Goal: Transaction & Acquisition: Subscribe to service/newsletter

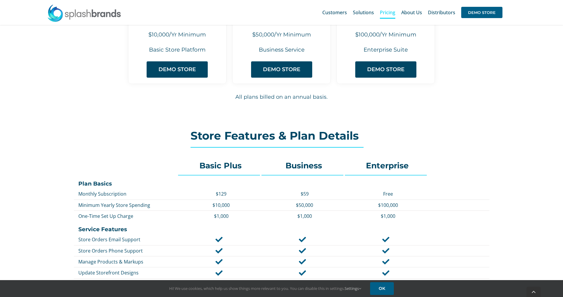
scroll to position [148, 0]
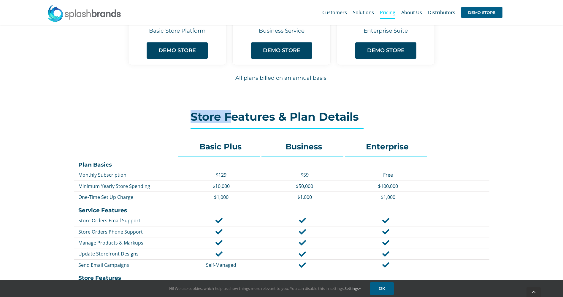
drag, startPoint x: 194, startPoint y: 120, endPoint x: 230, endPoint y: 119, distance: 35.9
click at [230, 119] on h2 "Store Features & Plan Details" at bounding box center [282, 117] width 182 height 12
drag, startPoint x: 254, startPoint y: 119, endPoint x: 269, endPoint y: 119, distance: 14.8
click at [269, 119] on h2 "Store Features & Plan Details" at bounding box center [282, 117] width 182 height 12
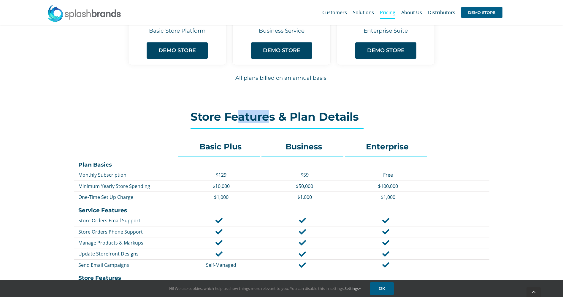
click at [269, 119] on h2 "Store Features & Plan Details" at bounding box center [282, 117] width 182 height 12
drag, startPoint x: 291, startPoint y: 118, endPoint x: 272, endPoint y: 118, distance: 19.3
click at [272, 118] on h2 "Store Features & Plan Details" at bounding box center [282, 117] width 182 height 12
drag, startPoint x: 272, startPoint y: 118, endPoint x: 280, endPoint y: 118, distance: 7.7
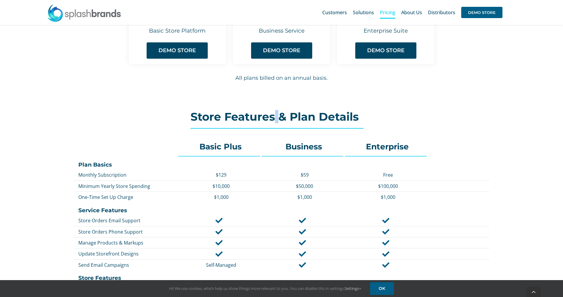
click at [279, 118] on h2 "Store Features & Plan Details" at bounding box center [282, 117] width 182 height 12
click at [282, 118] on h2 "Store Features & Plan Details" at bounding box center [282, 117] width 182 height 12
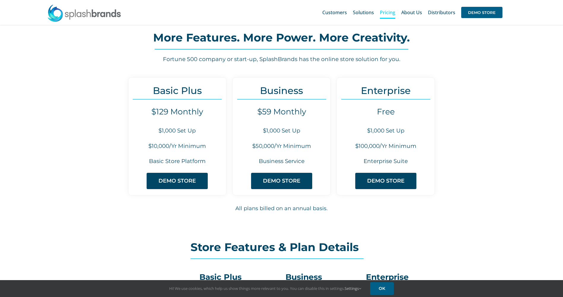
scroll to position [0, 0]
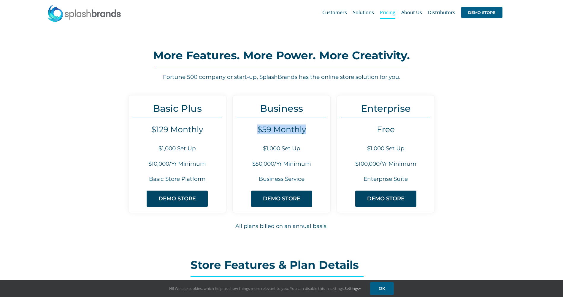
drag, startPoint x: 307, startPoint y: 129, endPoint x: 256, endPoint y: 134, distance: 51.3
click at [256, 134] on h4 "$59 Monthly" at bounding box center [282, 129] width 98 height 9
drag, startPoint x: 261, startPoint y: 133, endPoint x: 287, endPoint y: 134, distance: 25.8
click at [287, 134] on h4 "$59 Monthly" at bounding box center [282, 129] width 98 height 9
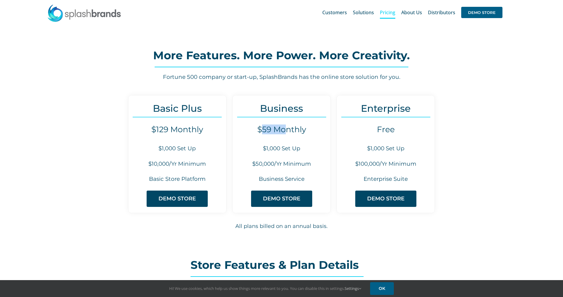
click at [287, 134] on h4 "$59 Monthly" at bounding box center [282, 129] width 98 height 9
drag, startPoint x: 289, startPoint y: 134, endPoint x: 268, endPoint y: 133, distance: 21.7
click at [268, 133] on h4 "$59 Monthly" at bounding box center [282, 129] width 98 height 9
drag, startPoint x: 268, startPoint y: 133, endPoint x: 277, endPoint y: 132, distance: 9.3
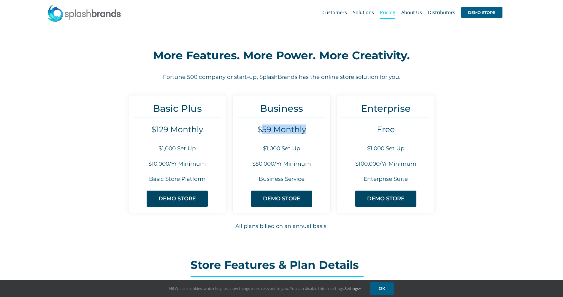
click at [277, 132] on h4 "$59 Monthly" at bounding box center [282, 129] width 98 height 9
drag, startPoint x: 277, startPoint y: 132, endPoint x: 268, endPoint y: 133, distance: 8.9
click at [268, 133] on h4 "$59 Monthly" at bounding box center [282, 129] width 98 height 9
click at [267, 133] on h4 "$59 Monthly" at bounding box center [282, 129] width 98 height 9
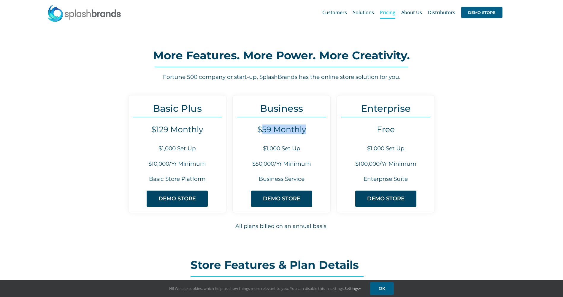
drag, startPoint x: 272, startPoint y: 132, endPoint x: 284, endPoint y: 130, distance: 12.3
click at [284, 130] on h4 "$59 Monthly" at bounding box center [282, 129] width 98 height 9
drag, startPoint x: 284, startPoint y: 130, endPoint x: 277, endPoint y: 130, distance: 6.8
click at [277, 130] on h4 "$59 Monthly" at bounding box center [282, 129] width 98 height 9
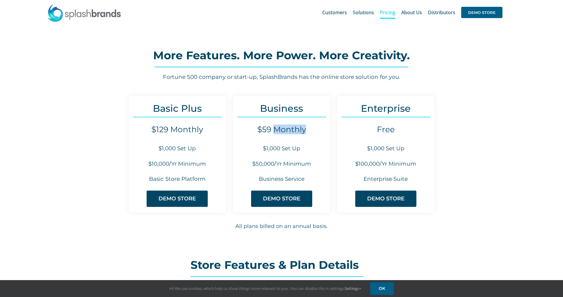
click at [277, 130] on h4 "$59 Monthly" at bounding box center [282, 129] width 98 height 9
drag, startPoint x: 277, startPoint y: 130, endPoint x: 288, endPoint y: 130, distance: 11.3
click at [288, 130] on h4 "$59 Monthly" at bounding box center [282, 129] width 98 height 9
drag, startPoint x: 288, startPoint y: 130, endPoint x: 278, endPoint y: 131, distance: 10.5
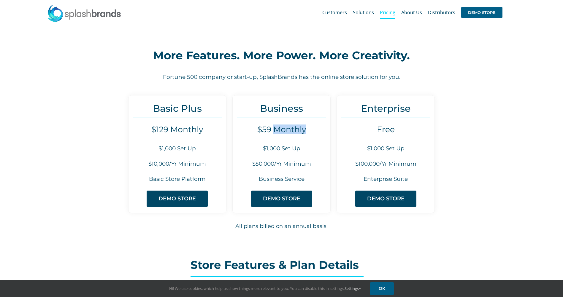
click at [278, 131] on h4 "$59 Monthly" at bounding box center [282, 129] width 98 height 9
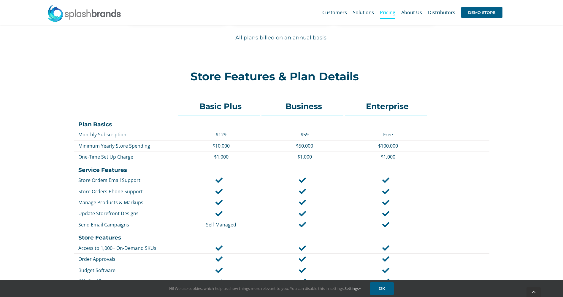
scroll to position [208, 0]
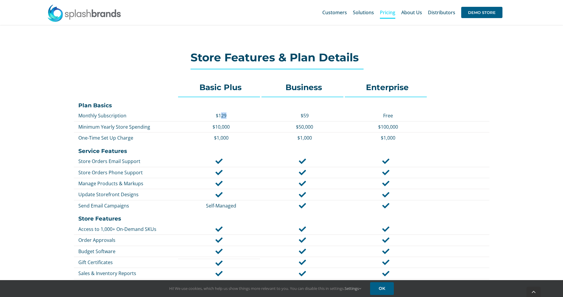
drag, startPoint x: 226, startPoint y: 116, endPoint x: 221, endPoint y: 116, distance: 4.7
click at [221, 116] on p "$129" at bounding box center [221, 115] width 77 height 7
drag, startPoint x: 221, startPoint y: 116, endPoint x: 228, endPoint y: 116, distance: 7.4
click at [228, 116] on p "$129" at bounding box center [221, 115] width 77 height 7
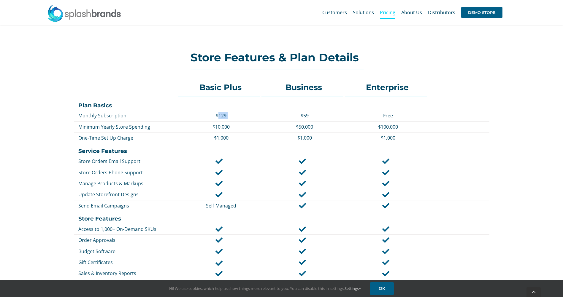
click at [229, 116] on p "$129" at bounding box center [221, 115] width 77 height 7
drag, startPoint x: 230, startPoint y: 116, endPoint x: 224, endPoint y: 117, distance: 5.7
click at [224, 117] on p "$129" at bounding box center [221, 115] width 77 height 7
drag, startPoint x: 224, startPoint y: 117, endPoint x: 228, endPoint y: 117, distance: 4.2
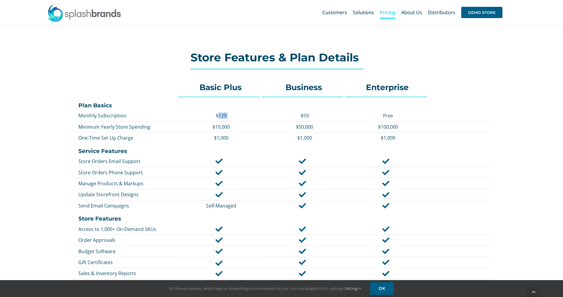
click at [228, 117] on p "$129" at bounding box center [221, 115] width 77 height 7
click at [229, 117] on p "$129" at bounding box center [221, 115] width 77 height 7
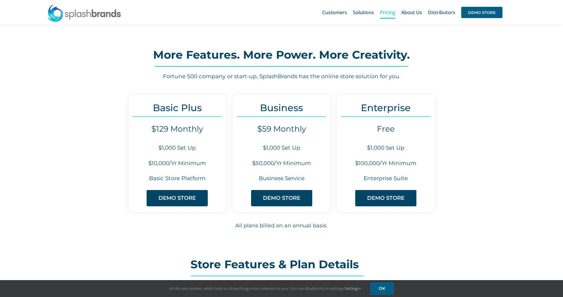
scroll to position [0, 0]
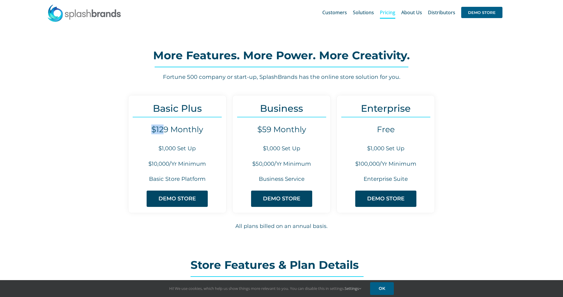
drag, startPoint x: 152, startPoint y: 131, endPoint x: 162, endPoint y: 131, distance: 10.7
click at [162, 131] on h4 "$129 Monthly" at bounding box center [178, 129] width 98 height 9
click at [174, 131] on h4 "$129 Monthly" at bounding box center [178, 129] width 98 height 9
click at [175, 130] on h4 "$129 Monthly" at bounding box center [178, 129] width 98 height 9
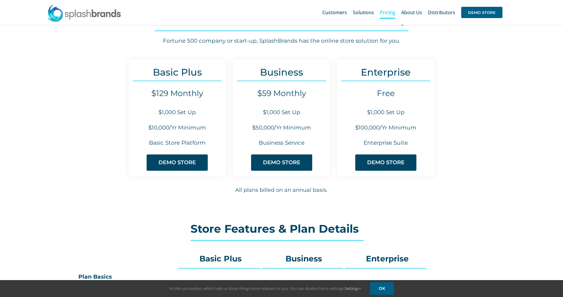
scroll to position [30, 0]
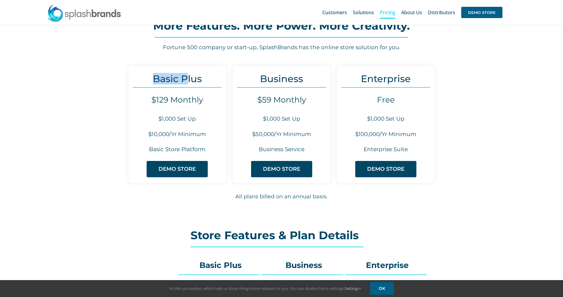
drag, startPoint x: 155, startPoint y: 78, endPoint x: 188, endPoint y: 79, distance: 33.0
click at [188, 79] on h3 "Basic Plus" at bounding box center [178, 78] width 98 height 11
drag, startPoint x: 200, startPoint y: 78, endPoint x: 189, endPoint y: 79, distance: 10.7
click at [189, 79] on h3 "Basic Plus" at bounding box center [178, 78] width 98 height 11
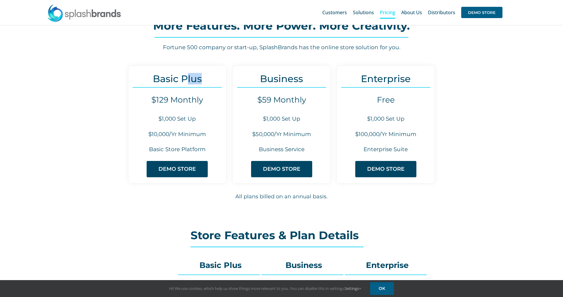
click at [189, 79] on h3 "Basic Plus" at bounding box center [178, 78] width 98 height 11
drag, startPoint x: 189, startPoint y: 79, endPoint x: 194, endPoint y: 79, distance: 5.3
click at [194, 79] on h3 "Basic Plus" at bounding box center [178, 78] width 98 height 11
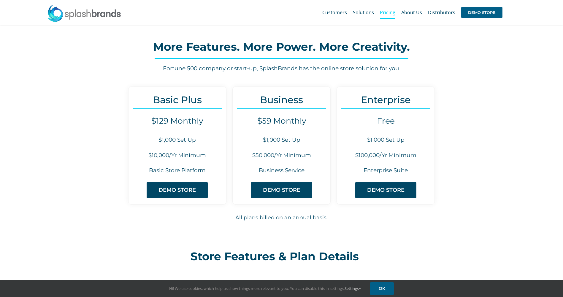
scroll to position [0, 0]
